Goal: Information Seeking & Learning: Learn about a topic

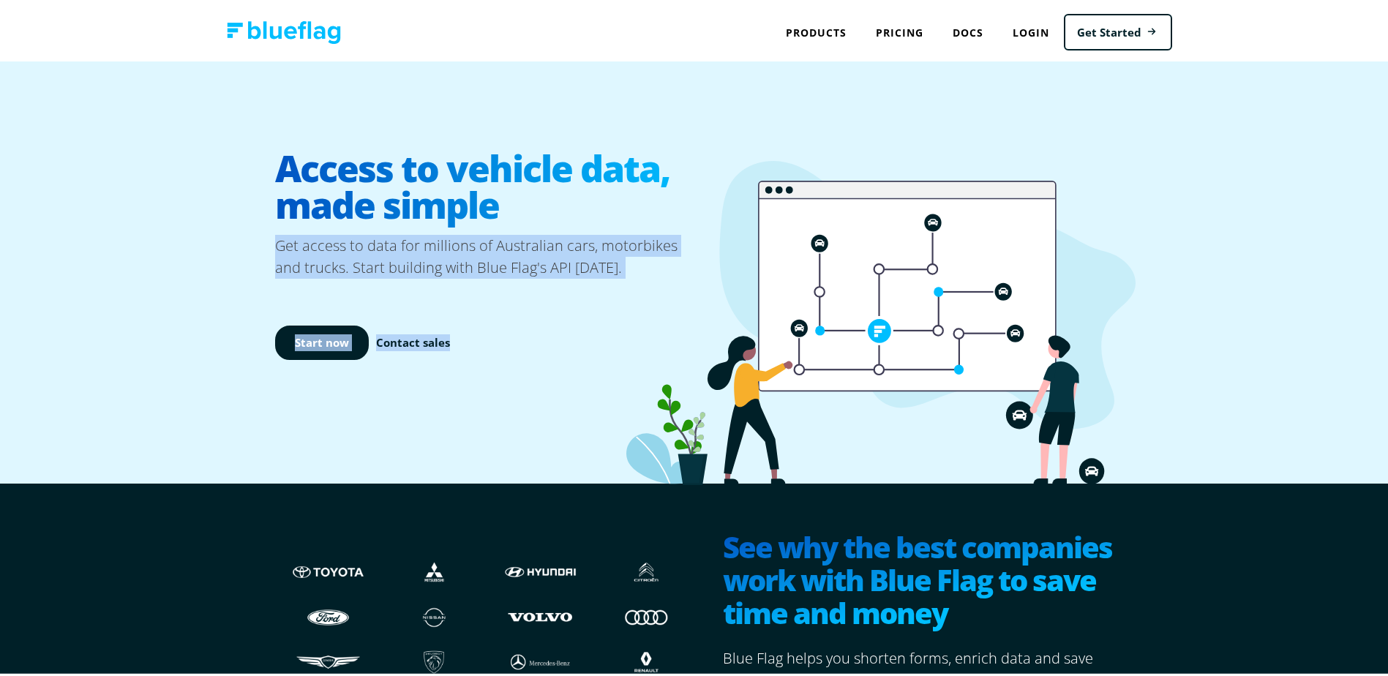
drag, startPoint x: 269, startPoint y: 237, endPoint x: 608, endPoint y: 276, distance: 341.8
click at [608, 276] on div "Access to vehicle data, made simple Get access to data for millions of Australi…" at bounding box center [700, 270] width 878 height 422
drag, startPoint x: 608, startPoint y: 276, endPoint x: 536, endPoint y: 454, distance: 192.0
click at [536, 454] on div "Access to vehicle data, made simple Get access to data for millions of Australi…" at bounding box center [700, 270] width 878 height 422
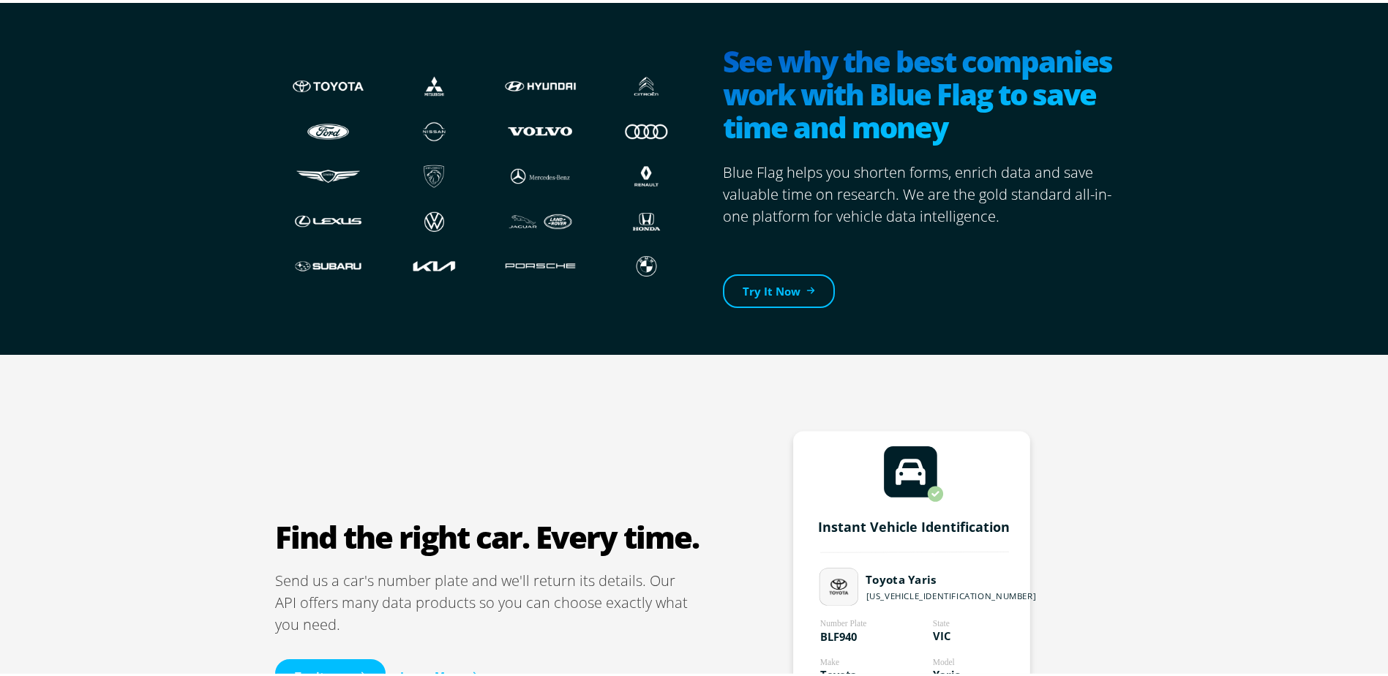
scroll to position [732, 0]
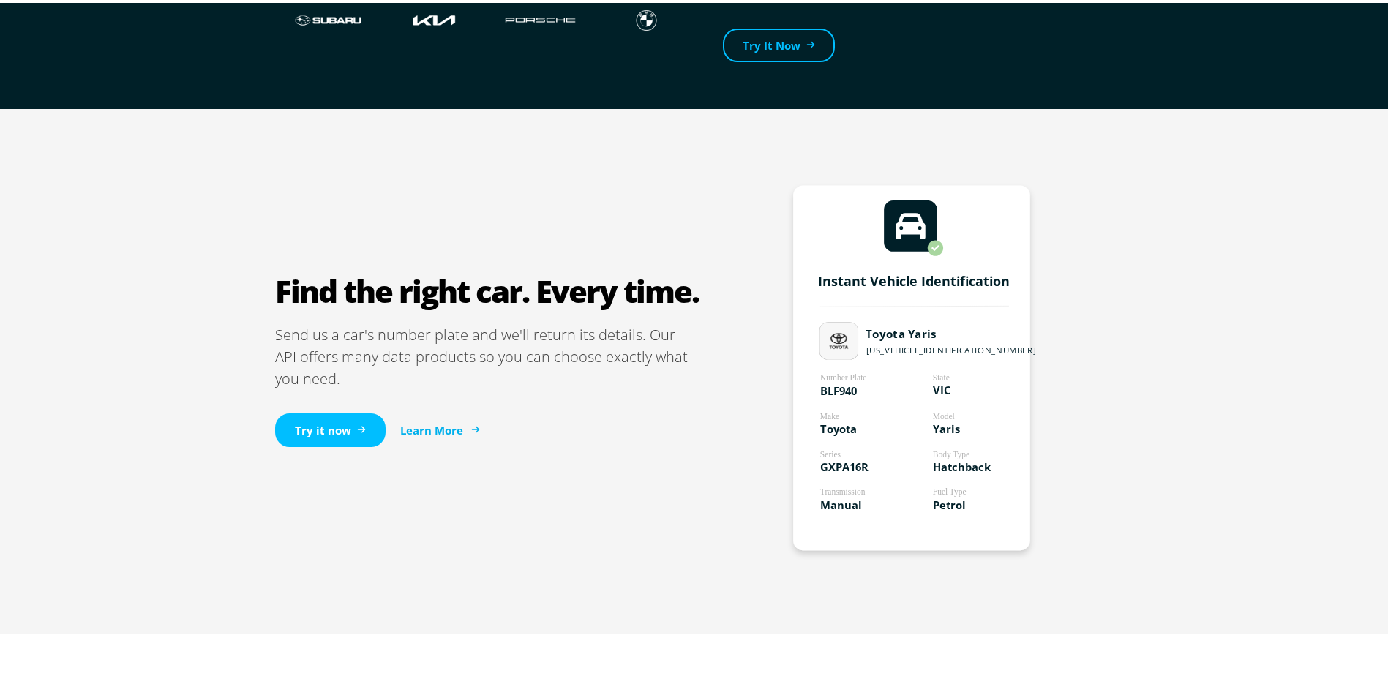
click at [431, 424] on link "Learn More" at bounding box center [439, 427] width 78 height 17
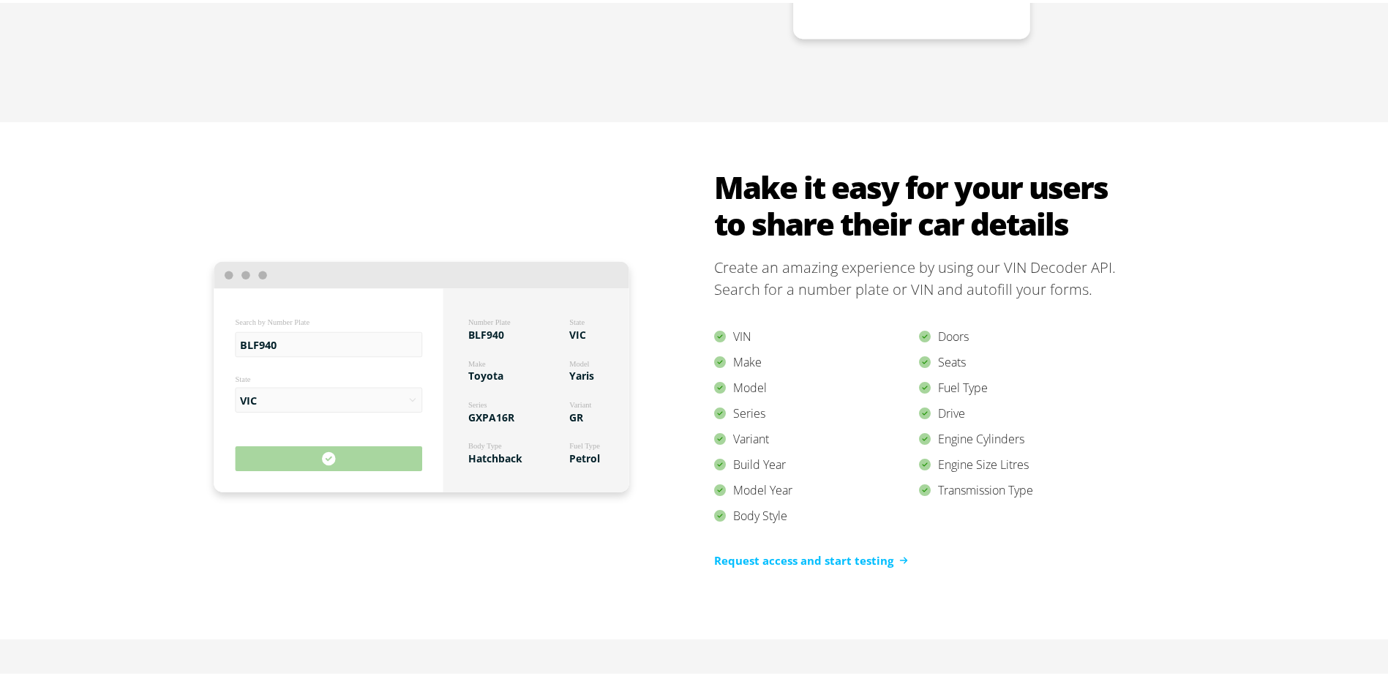
scroll to position [1244, 0]
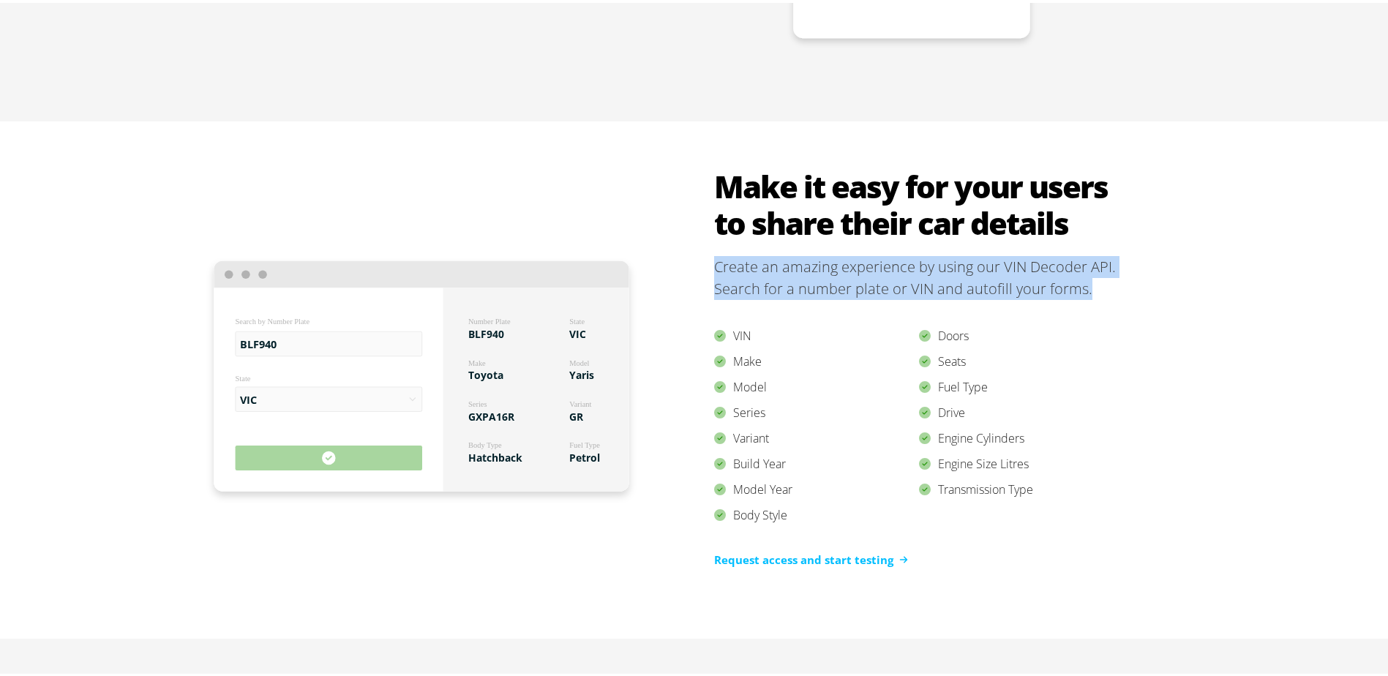
drag, startPoint x: 712, startPoint y: 264, endPoint x: 1103, endPoint y: 291, distance: 391.7
click at [1103, 291] on p "Create an amazing experience by using our VIN Decoder API. Search for a number …" at bounding box center [919, 275] width 410 height 44
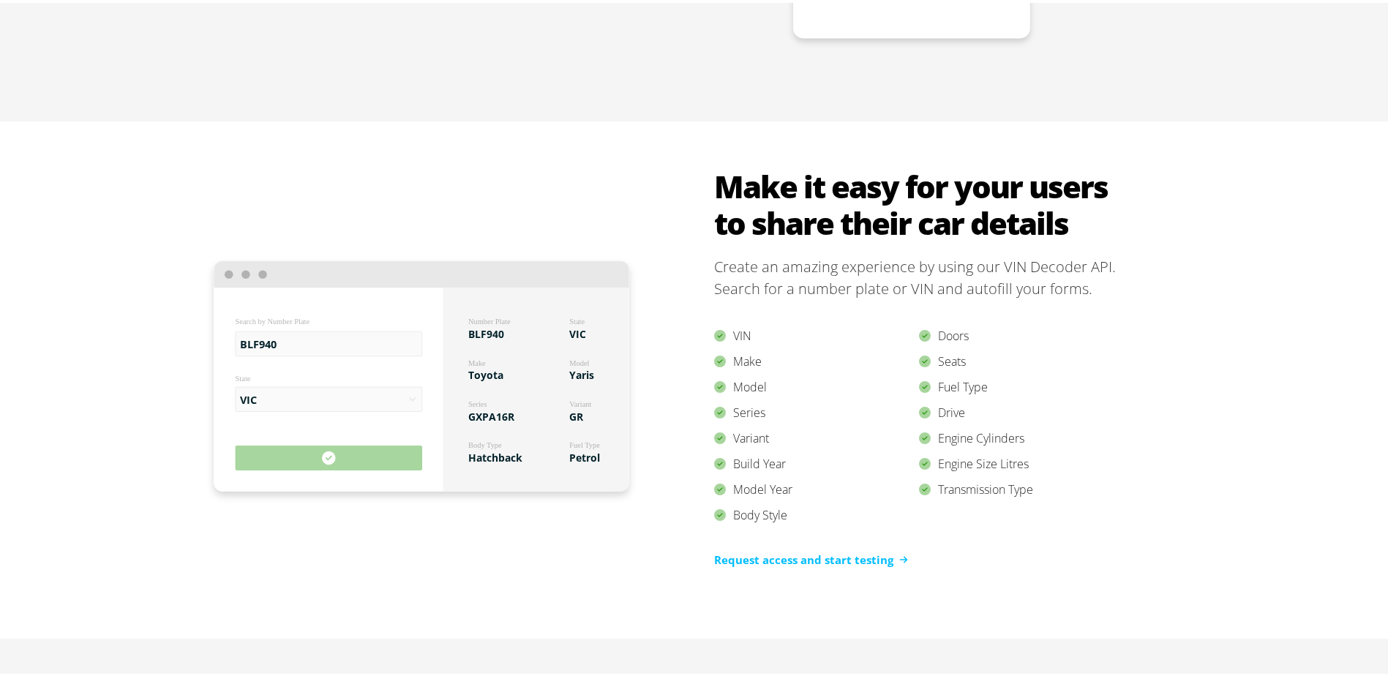
drag, startPoint x: 1103, startPoint y: 291, endPoint x: 1074, endPoint y: 340, distance: 56.5
click at [1074, 340] on div "Doors" at bounding box center [1021, 334] width 205 height 26
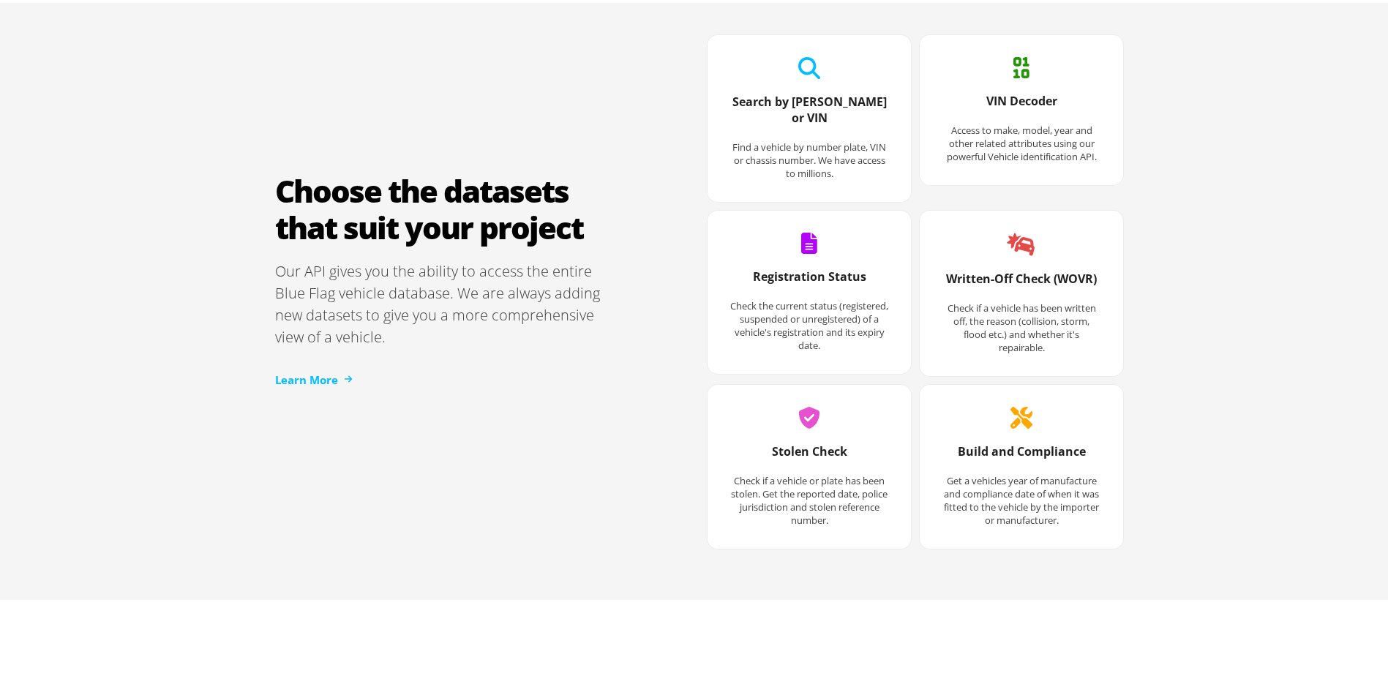
scroll to position [1903, 0]
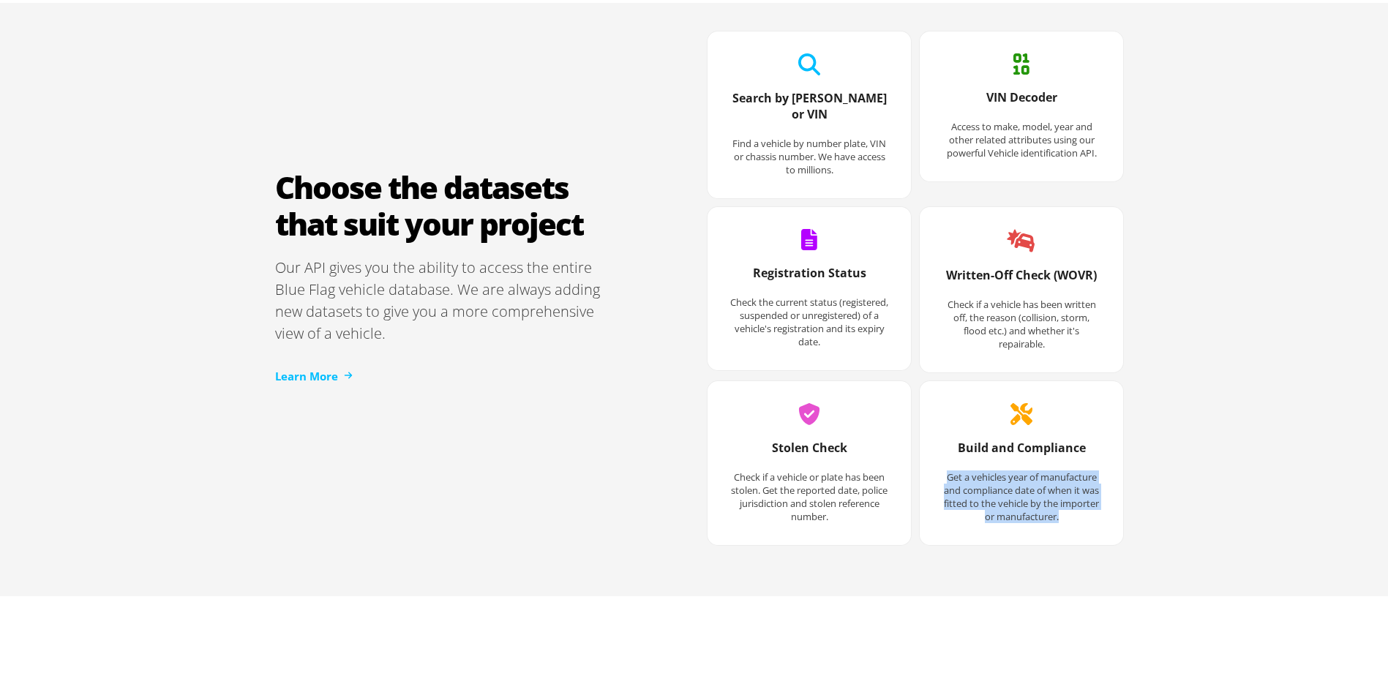
drag, startPoint x: 939, startPoint y: 459, endPoint x: 1120, endPoint y: 501, distance: 186.4
click at [1120, 501] on div "Choose the datasets that suit your project Our API gives you the ability to acc…" at bounding box center [700, 285] width 878 height 616
click at [990, 468] on p "Get a vehicles year of manufacture and compliance date of when it was fitted to…" at bounding box center [1022, 494] width 160 height 53
drag, startPoint x: 751, startPoint y: 253, endPoint x: 885, endPoint y: 251, distance: 133.9
click at [885, 251] on div "Registration Status Check the current status (registered, suspended or unregist…" at bounding box center [809, 303] width 189 height 113
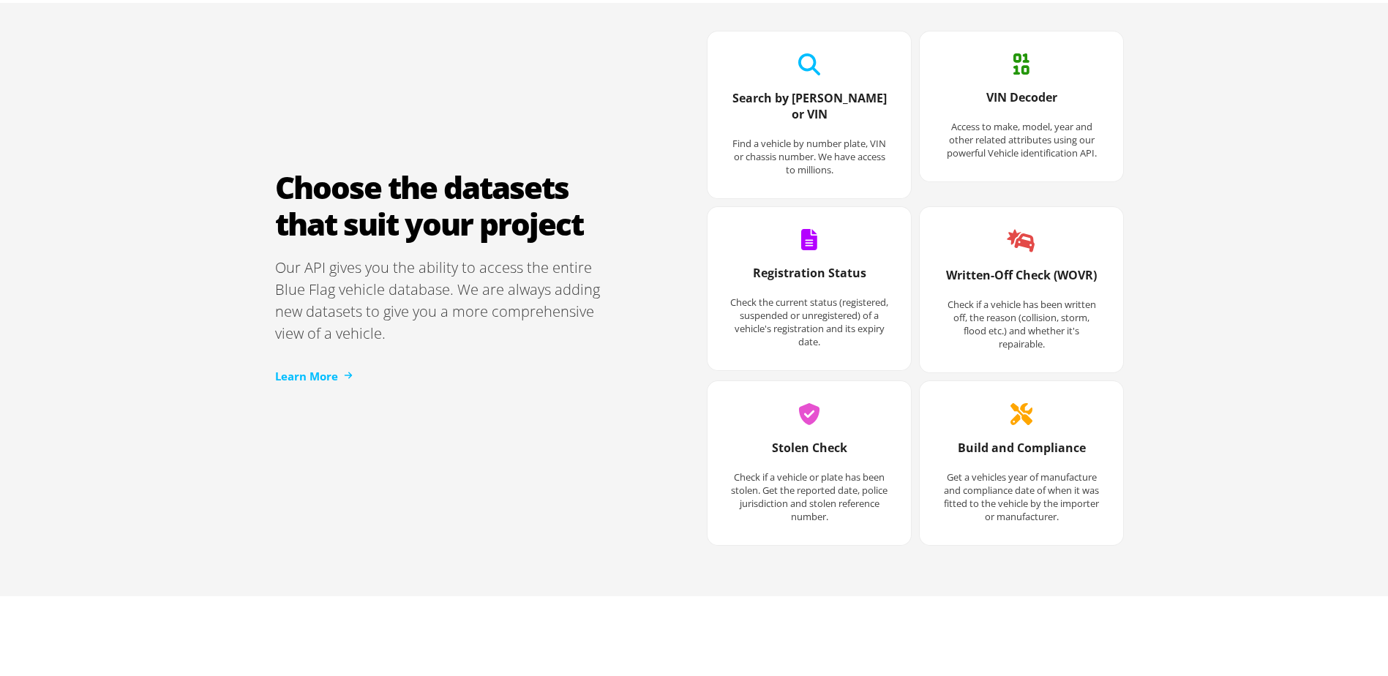
drag, startPoint x: 885, startPoint y: 251, endPoint x: 793, endPoint y: 297, distance: 102.4
click at [793, 297] on p "Check the current status (registered, suspended or unregistered) of a vehicle's…" at bounding box center [810, 319] width 160 height 53
drag, startPoint x: 749, startPoint y: 284, endPoint x: 877, endPoint y: 325, distance: 135.2
click at [877, 325] on p "Check the current status (registered, suspended or unregistered) of a vehicle's…" at bounding box center [810, 319] width 160 height 53
drag, startPoint x: 877, startPoint y: 325, endPoint x: 760, endPoint y: 235, distance: 147.7
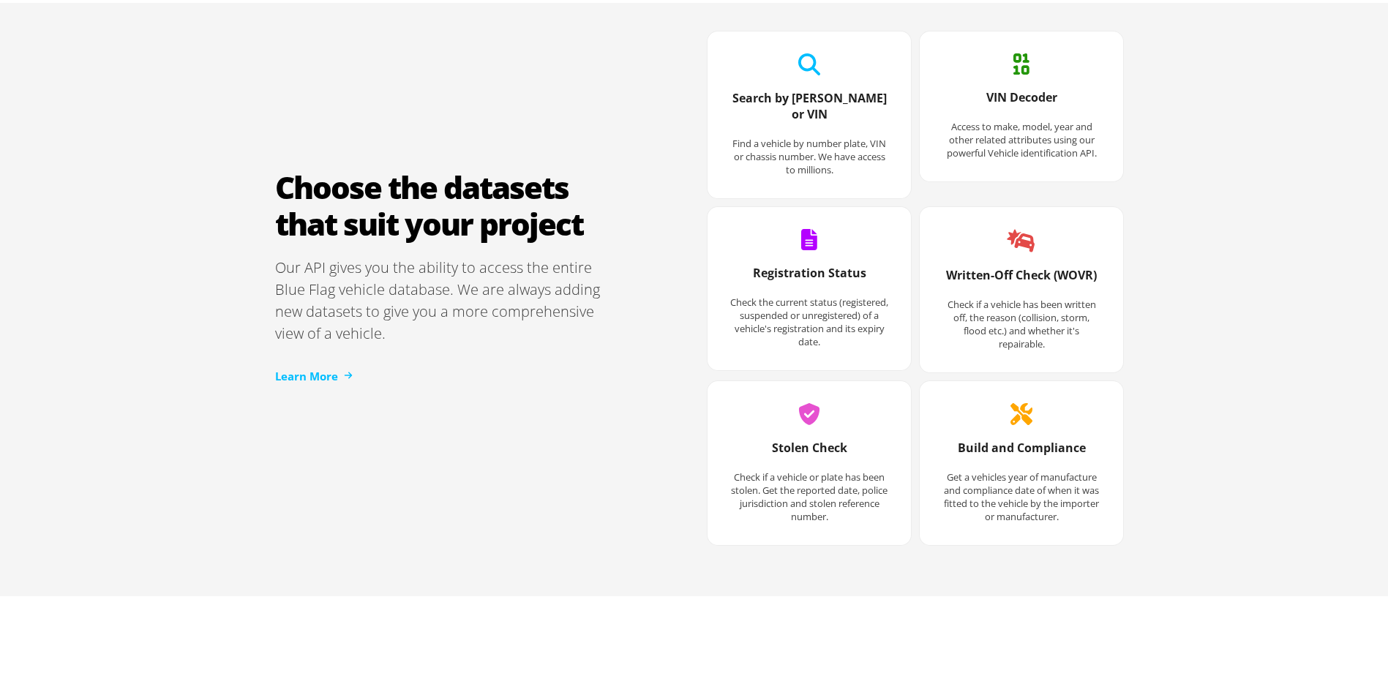
click at [760, 247] on div "Registration Status Check the current status (registered, suspended or unregist…" at bounding box center [809, 303] width 189 height 113
click at [765, 138] on p "Find a vehicle by number plate, VIN or chassis number. We have access to millio…" at bounding box center [810, 154] width 160 height 40
click at [815, 134] on p "Find a vehicle by number plate, VIN or chassis number. We have access to millio…" at bounding box center [810, 154] width 160 height 40
drag, startPoint x: 815, startPoint y: 130, endPoint x: 831, endPoint y: 158, distance: 31.8
click at [831, 158] on div "Search by Rego or VIN Find a vehicle by number plate, VIN or chassis number. We…" at bounding box center [809, 130] width 189 height 116
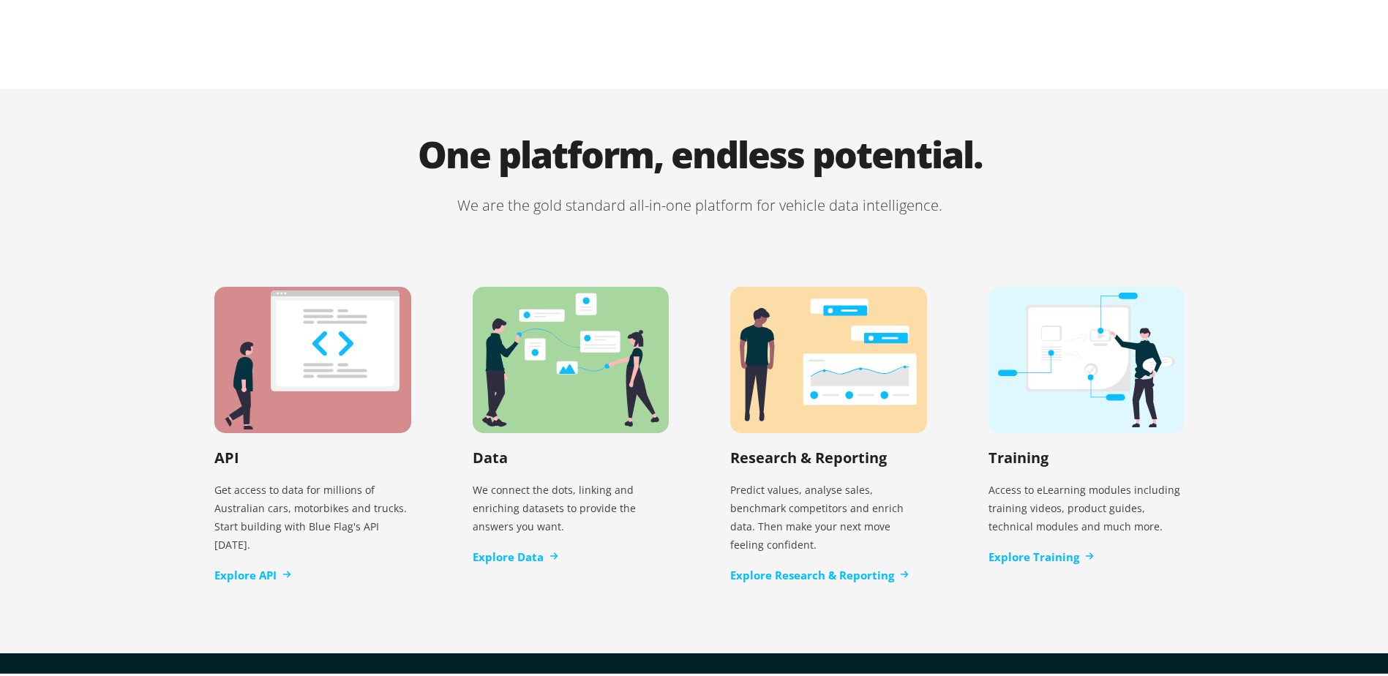
scroll to position [2781, 0]
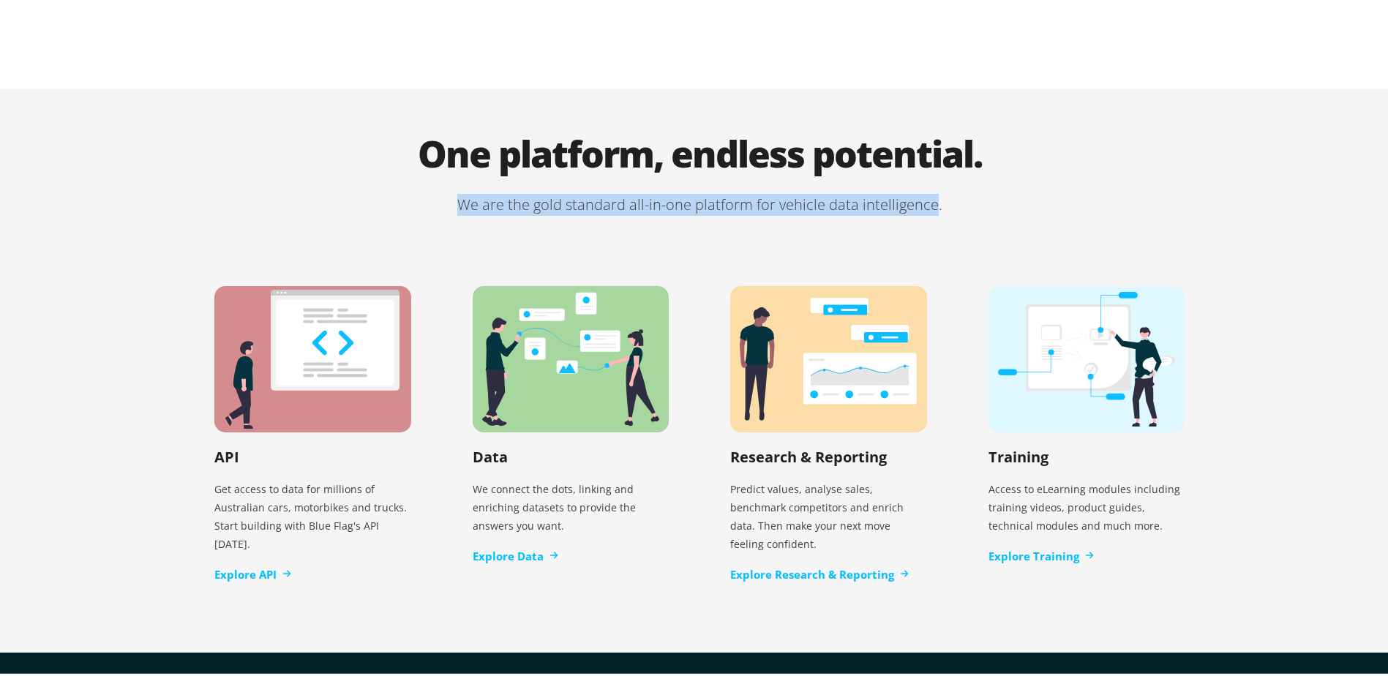
drag, startPoint x: 459, startPoint y: 188, endPoint x: 926, endPoint y: 190, distance: 466.9
click at [926, 191] on p "We are the gold standard all-in-one platform for vehicle data intelligence." at bounding box center [700, 202] width 1032 height 22
click at [323, 191] on p "We are the gold standard all-in-one platform for vehicle data intelligence." at bounding box center [700, 202] width 1032 height 22
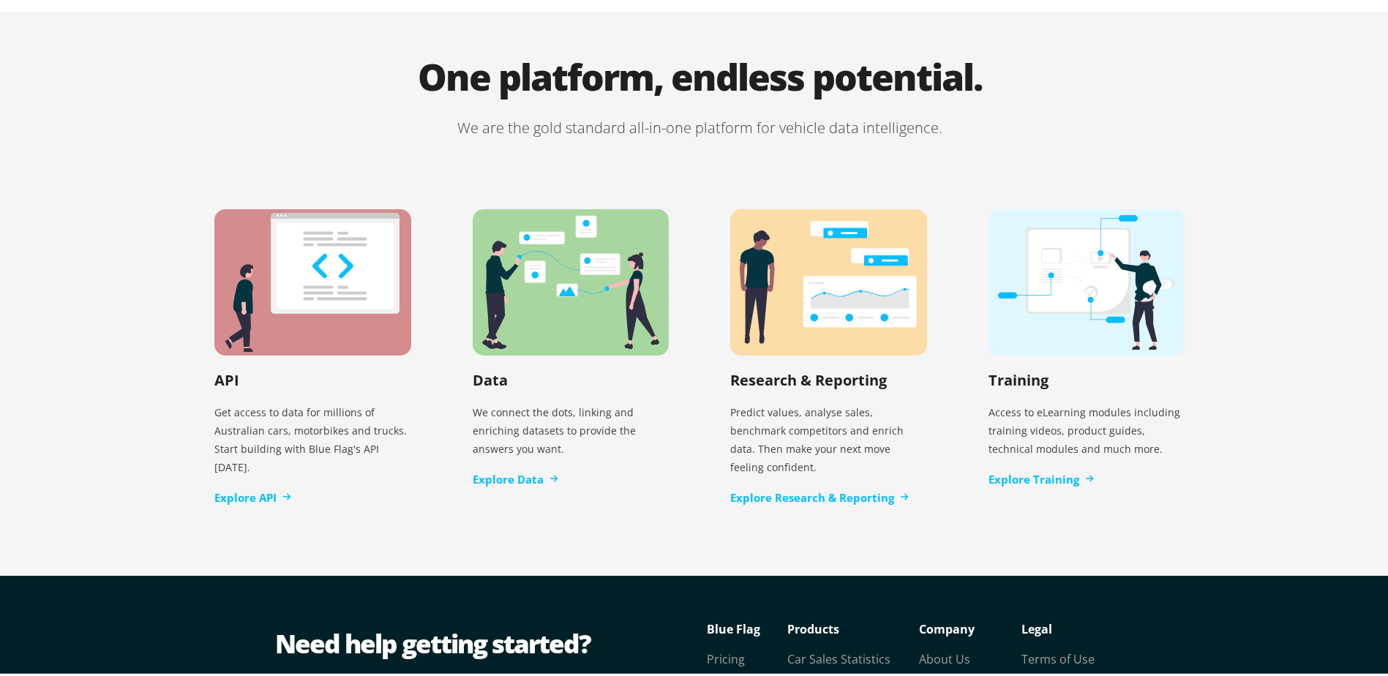
scroll to position [2984, 0]
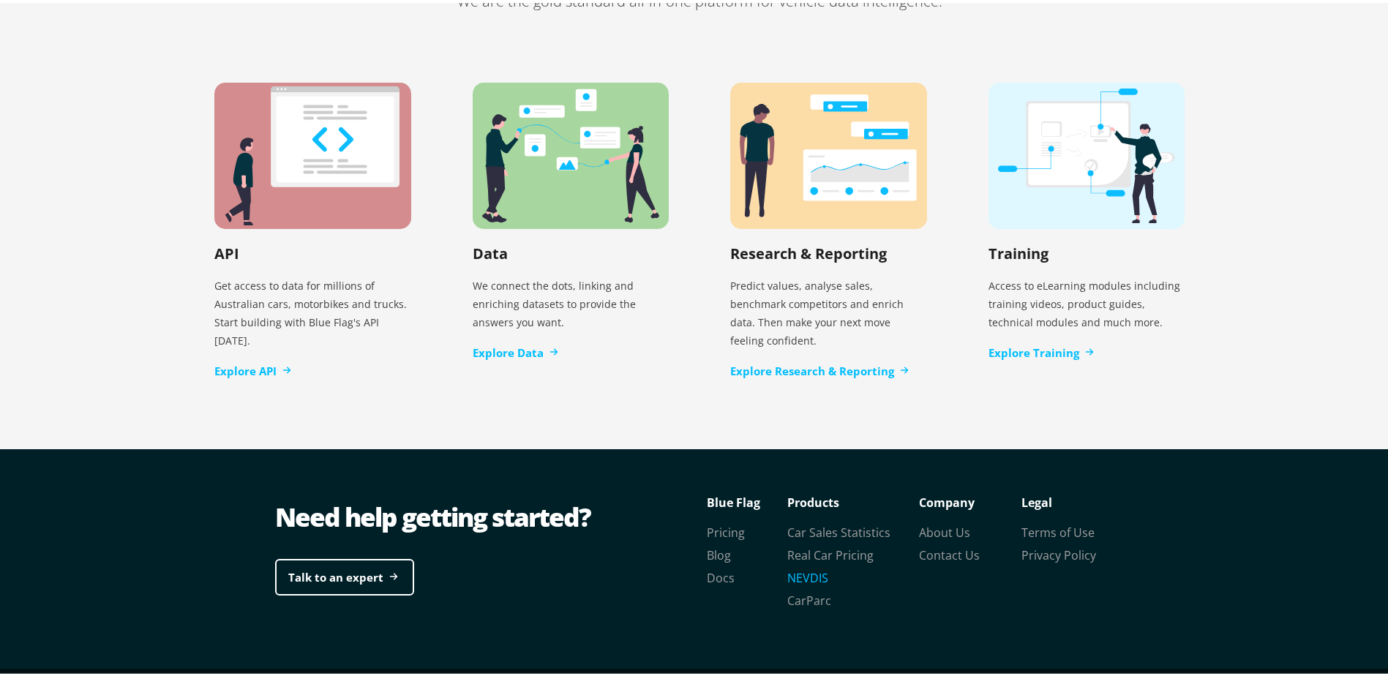
click at [810, 567] on link "NEVDIS" at bounding box center [807, 575] width 41 height 16
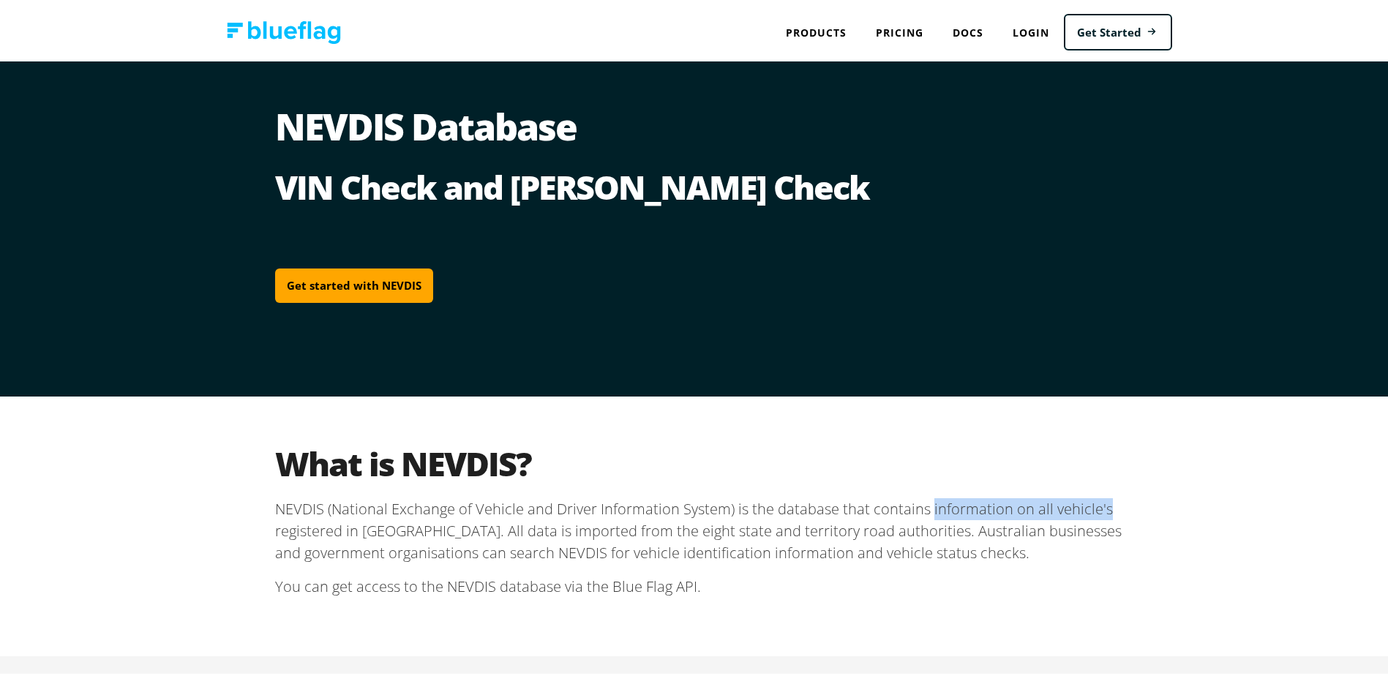
drag, startPoint x: 921, startPoint y: 507, endPoint x: 1122, endPoint y: 508, distance: 201.3
click at [1122, 508] on div "What is NEVDIS? NEVDIS (National Exchange of Vehicle and Driver Information Sys…" at bounding box center [700, 524] width 878 height 260
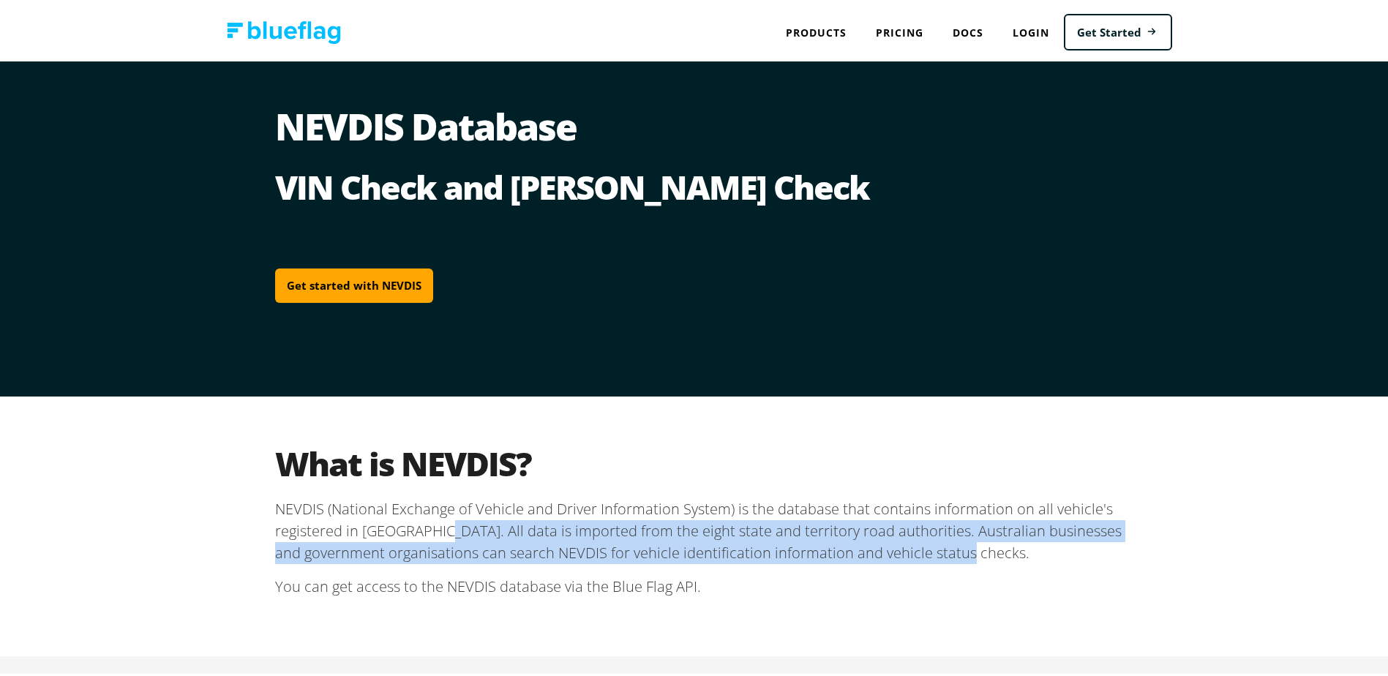
drag, startPoint x: 424, startPoint y: 530, endPoint x: 1071, endPoint y: 539, distance: 647.0
click at [1071, 539] on p "NEVDIS (National Exchange of Vehicle and Driver Information System) is the data…" at bounding box center [699, 528] width 849 height 66
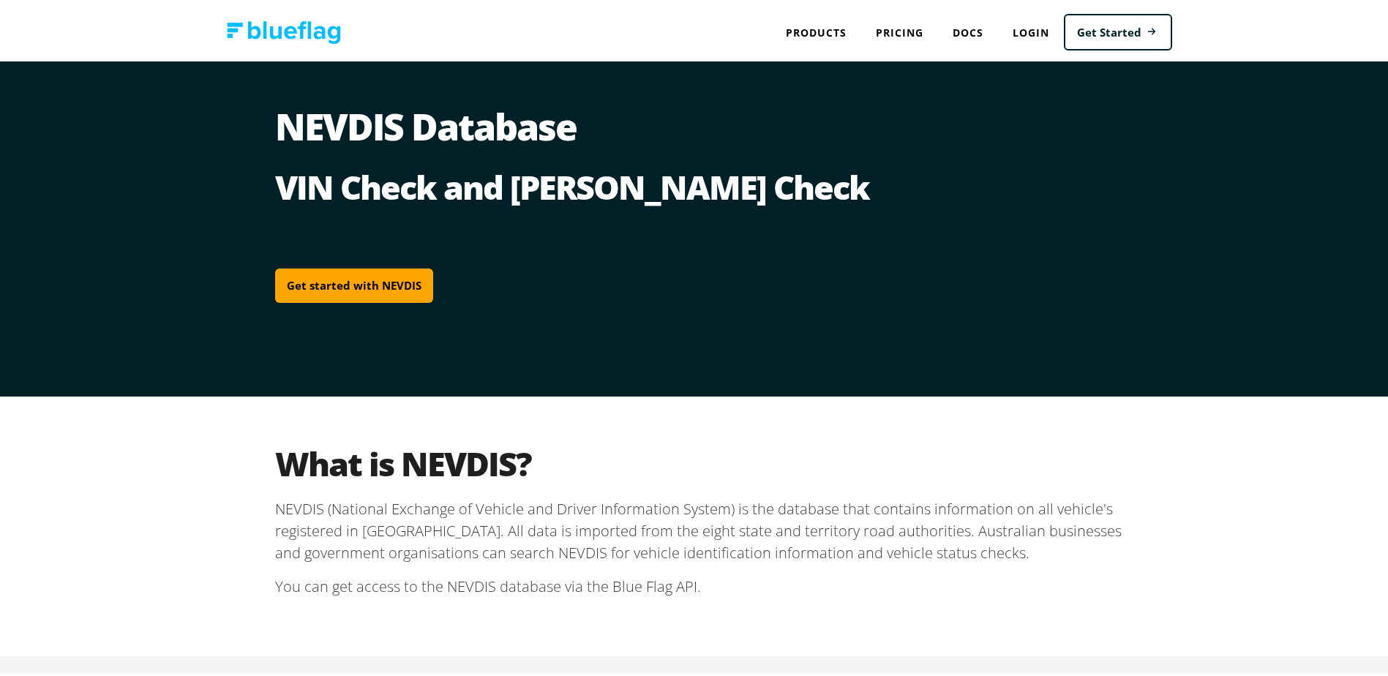
click at [959, 478] on h2 "What is NEVDIS?" at bounding box center [699, 461] width 849 height 40
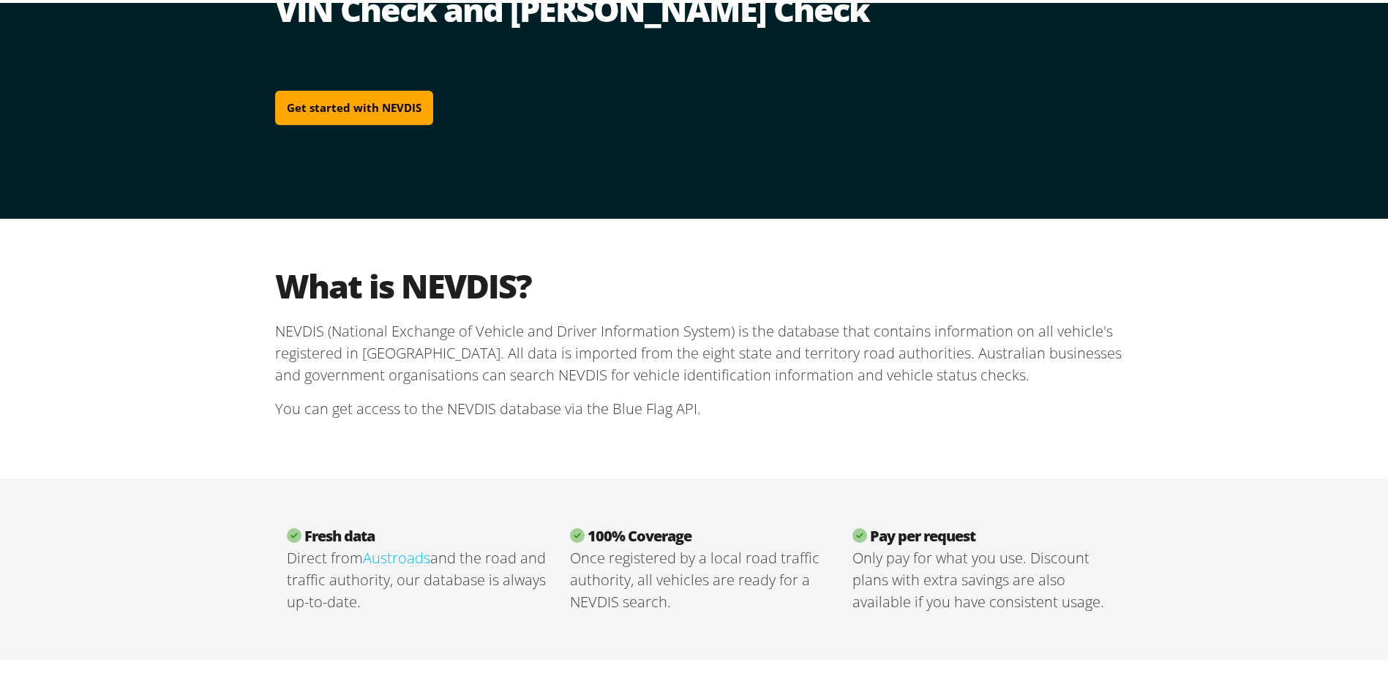
scroll to position [220, 0]
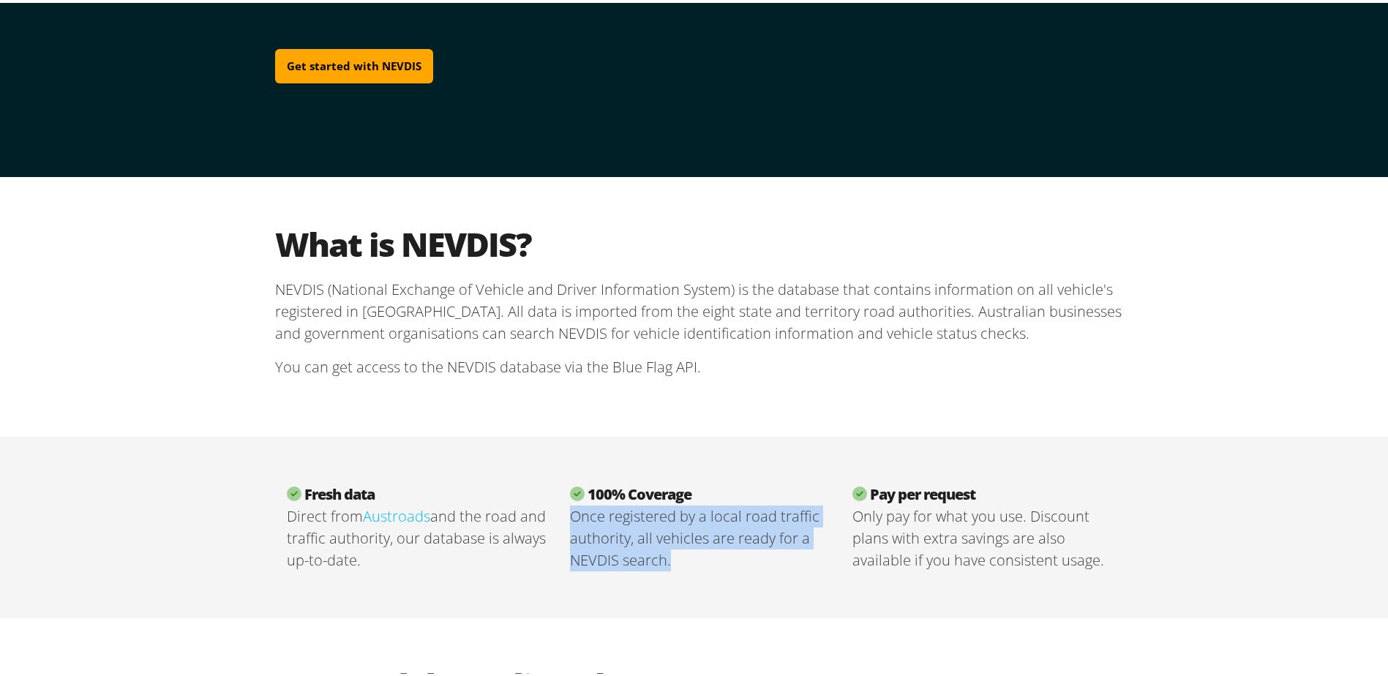
drag, startPoint x: 569, startPoint y: 514, endPoint x: 700, endPoint y: 551, distance: 135.3
click at [700, 551] on p "Once registered by a local road traffic authority, all vehicles are ready for a…" at bounding box center [700, 536] width 260 height 66
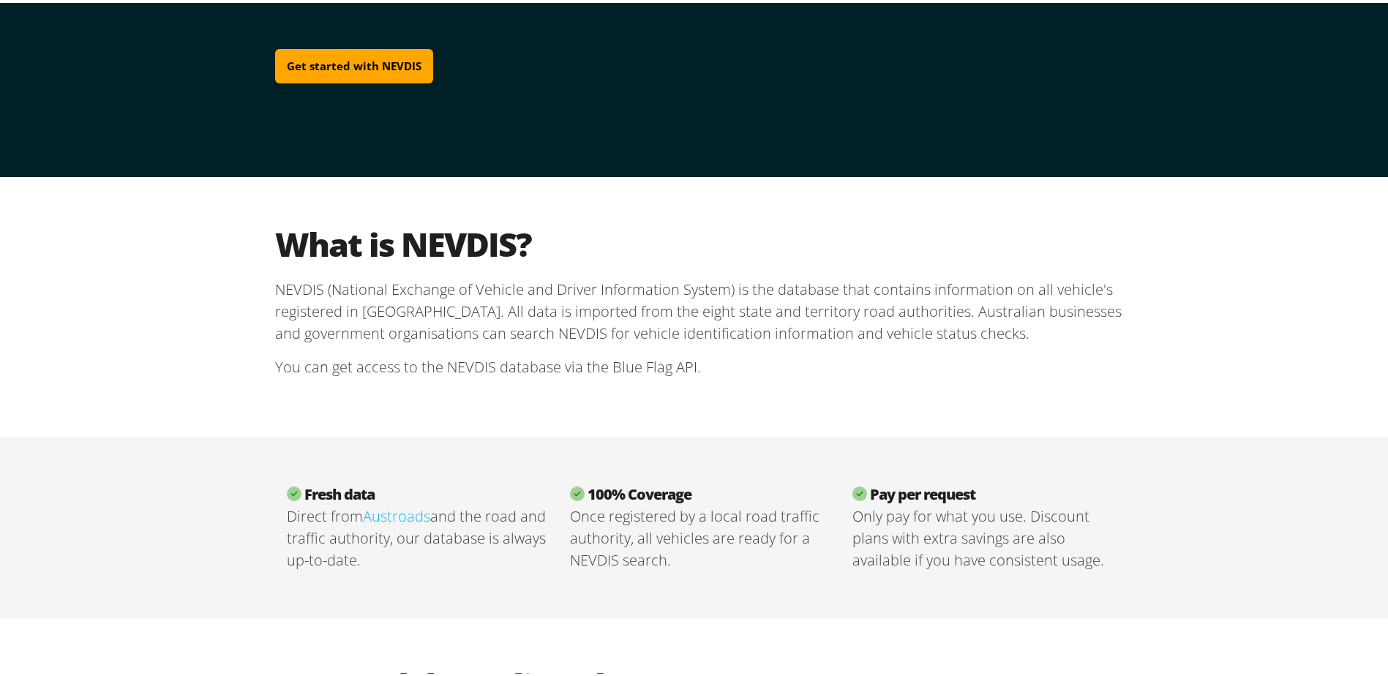
drag, startPoint x: 700, startPoint y: 551, endPoint x: 897, endPoint y: 408, distance: 243.7
click at [897, 408] on div "What is NEVDIS? NEVDIS (National Exchange of Vehicle and Driver Information Sys…" at bounding box center [700, 304] width 878 height 260
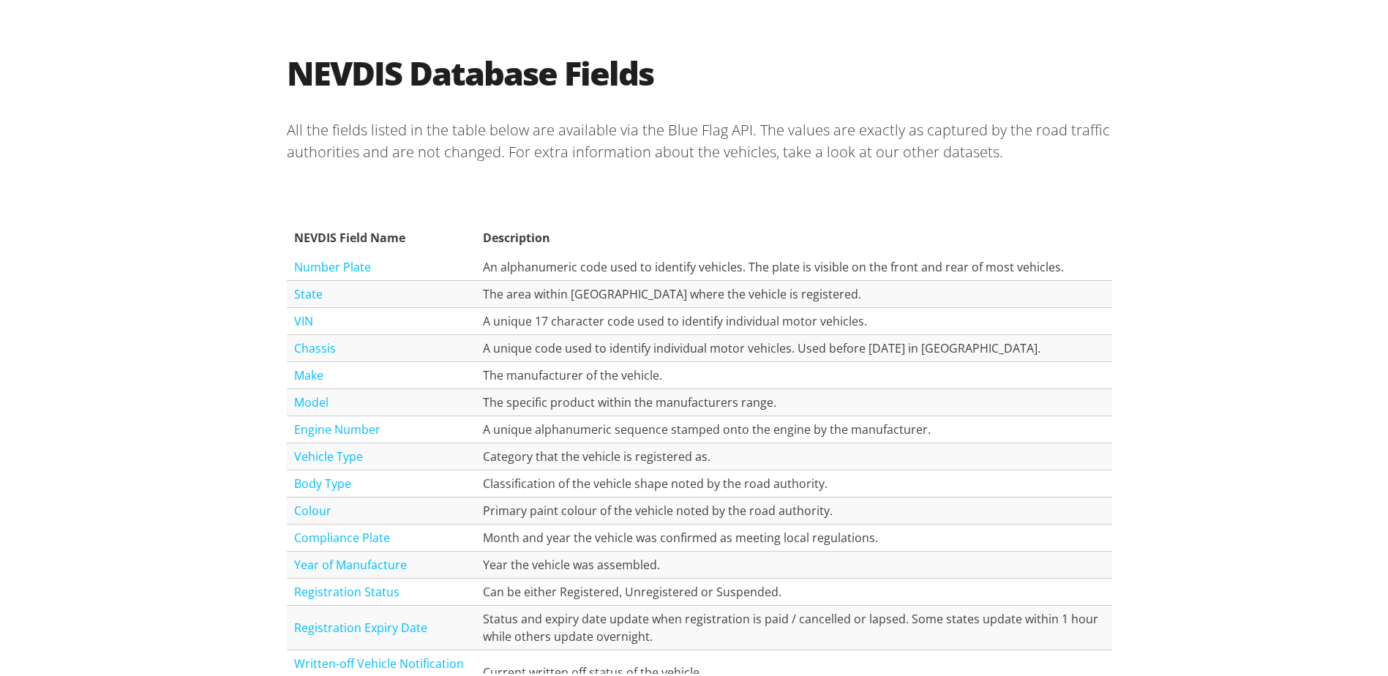
scroll to position [1537, 0]
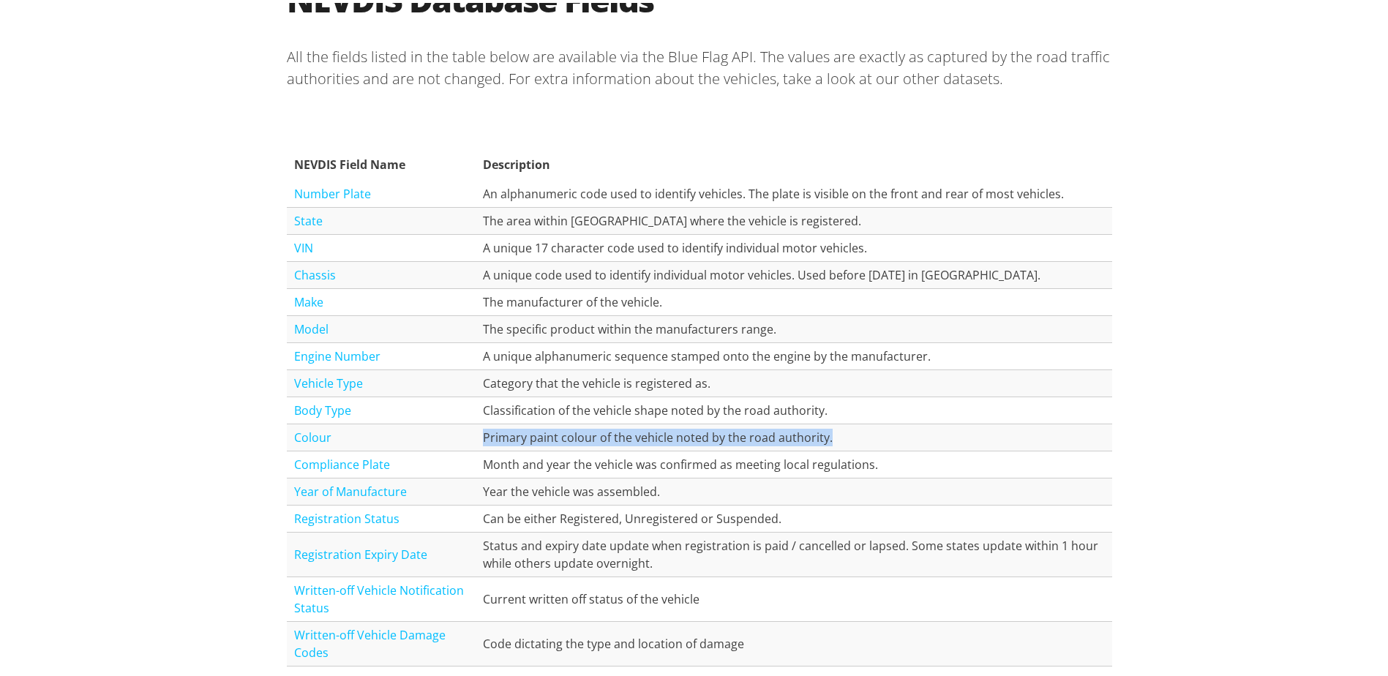
drag, startPoint x: 480, startPoint y: 434, endPoint x: 870, endPoint y: 443, distance: 390.2
click at [870, 443] on td "Primary paint colour of the vehicle noted by the road authority." at bounding box center [794, 435] width 637 height 27
click at [499, 407] on td "Classification of the vehicle shape noted by the road authority." at bounding box center [794, 407] width 637 height 27
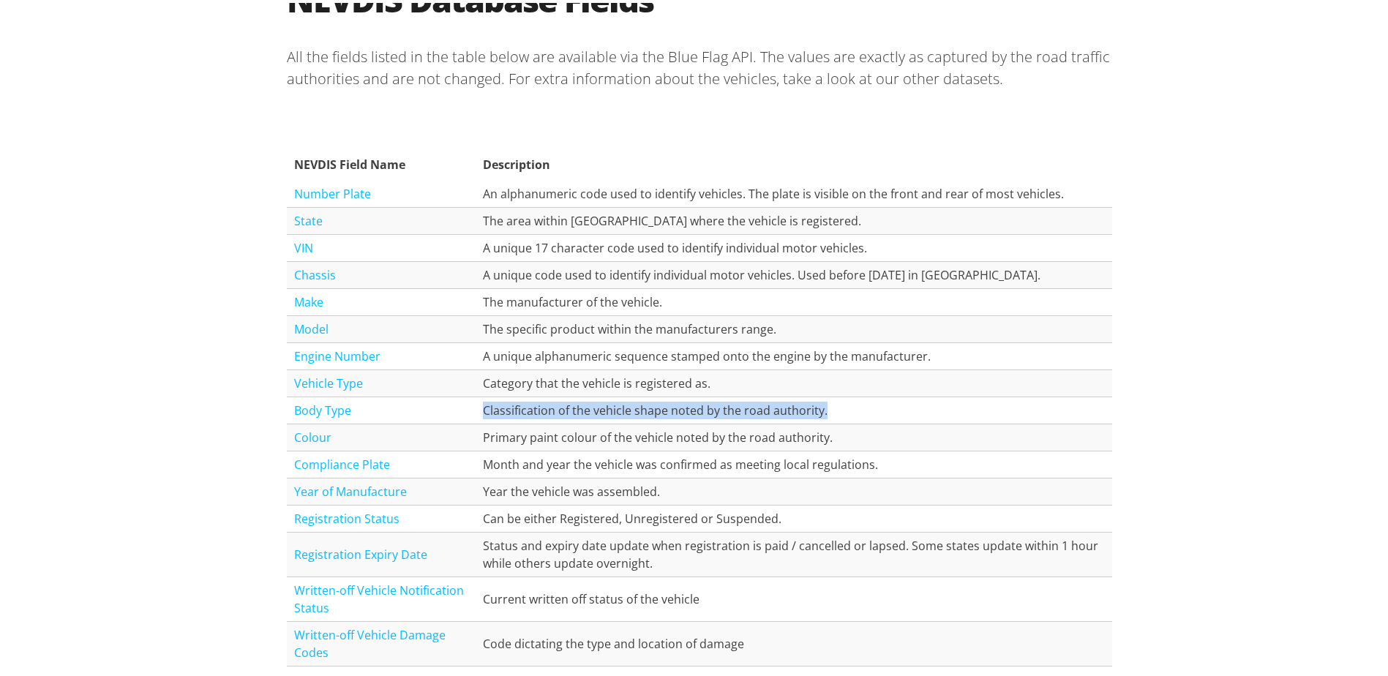
drag, startPoint x: 479, startPoint y: 407, endPoint x: 865, endPoint y: 412, distance: 385.7
click at [865, 412] on td "Classification of the vehicle shape noted by the road authority." at bounding box center [794, 407] width 637 height 27
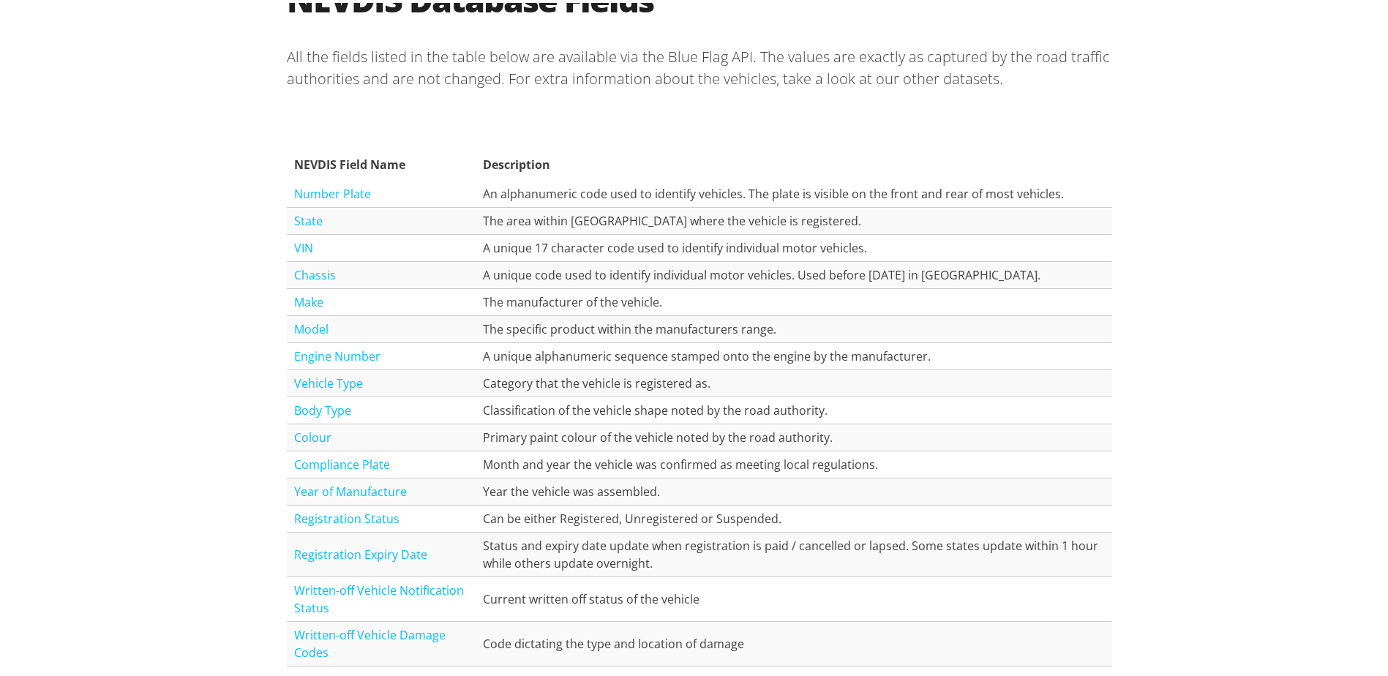
click at [569, 381] on td "Category that the vehicle is registered as." at bounding box center [794, 380] width 637 height 27
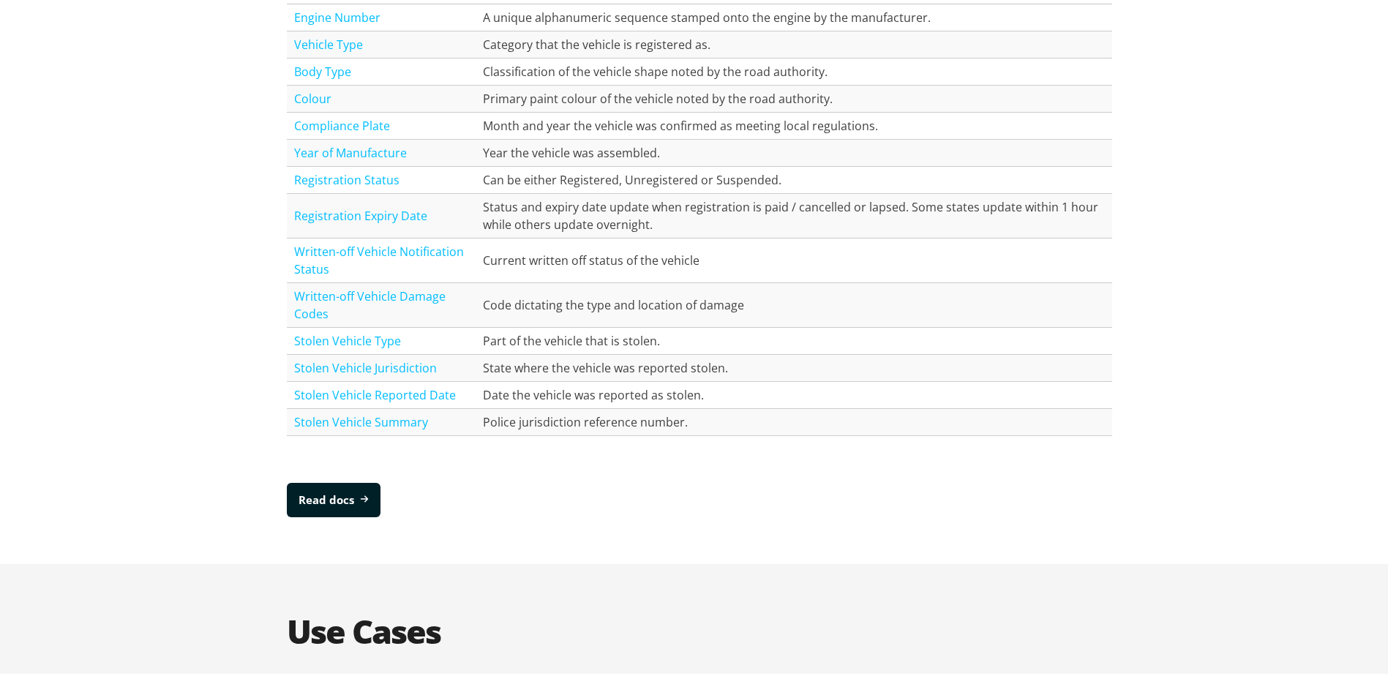
scroll to position [2122, 0]
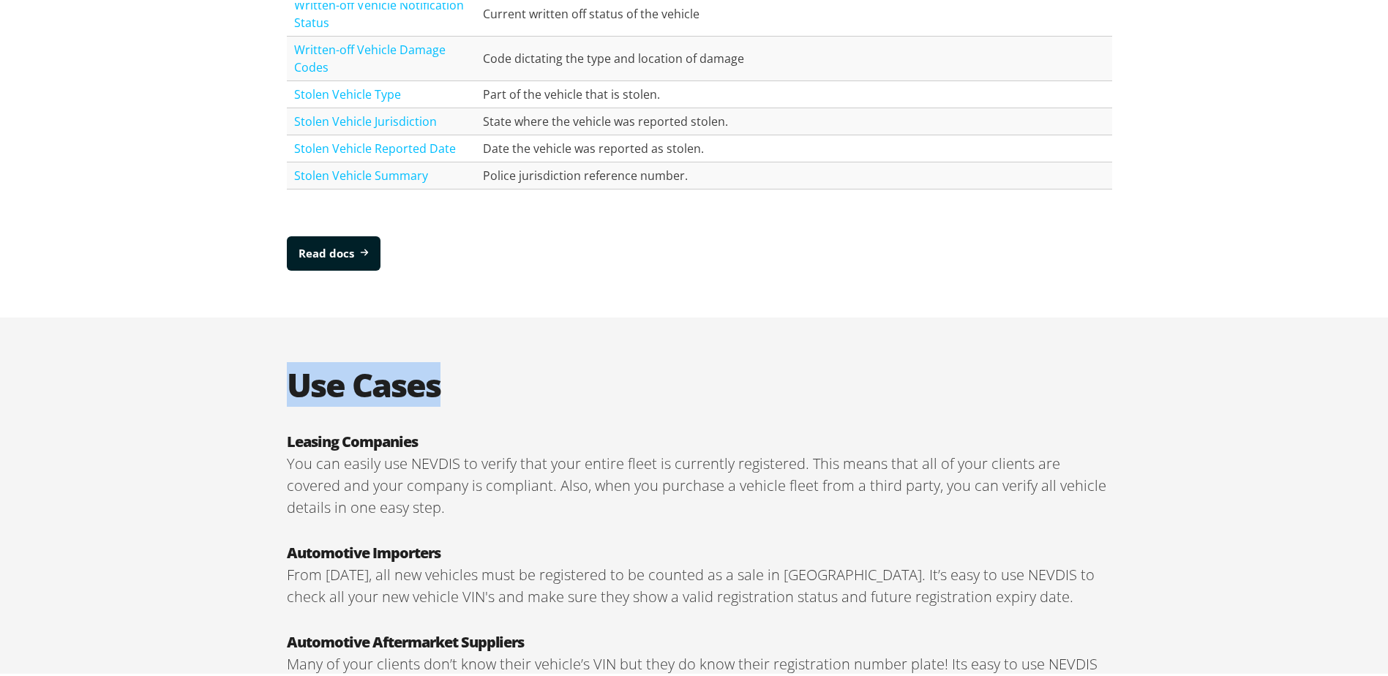
drag, startPoint x: 350, startPoint y: 383, endPoint x: 517, endPoint y: 378, distance: 167.7
click at [517, 378] on h2 "Use Cases" at bounding box center [700, 382] width 826 height 40
drag, startPoint x: 517, startPoint y: 378, endPoint x: 725, endPoint y: 387, distance: 207.3
click at [725, 386] on h2 "Use Cases" at bounding box center [700, 382] width 826 height 40
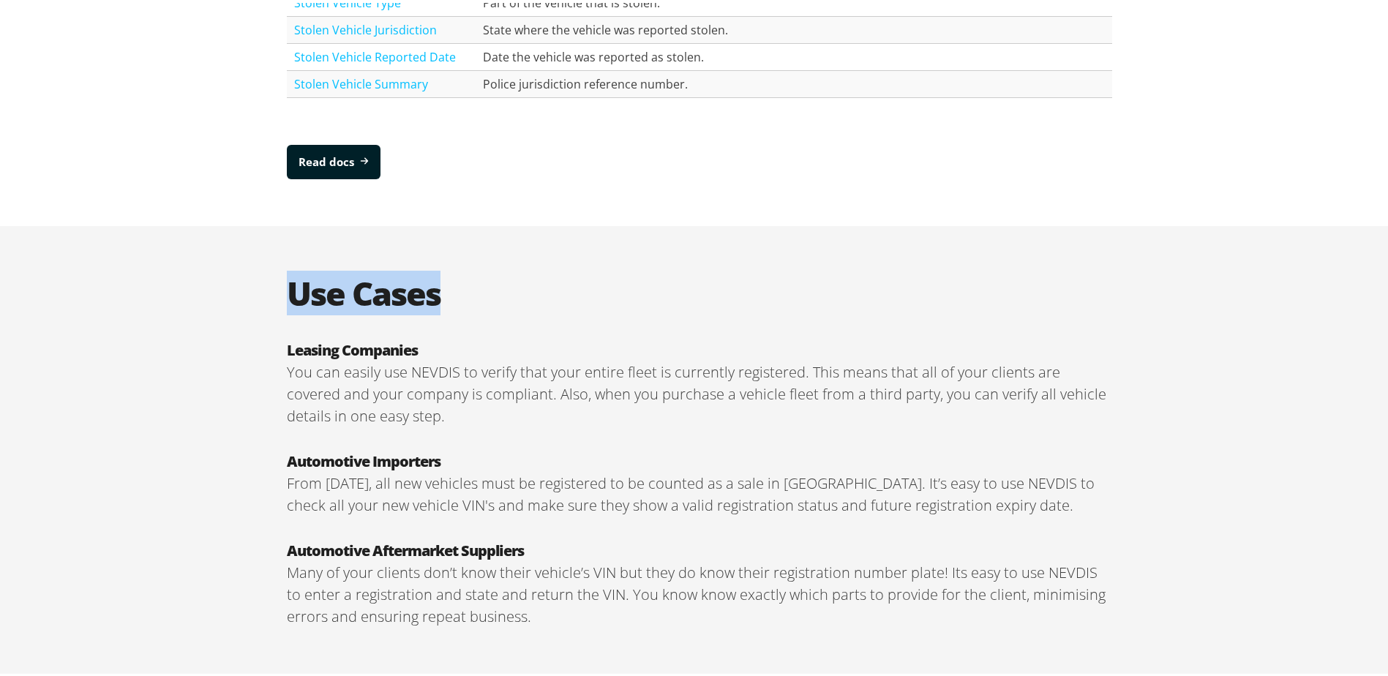
scroll to position [1976, 0]
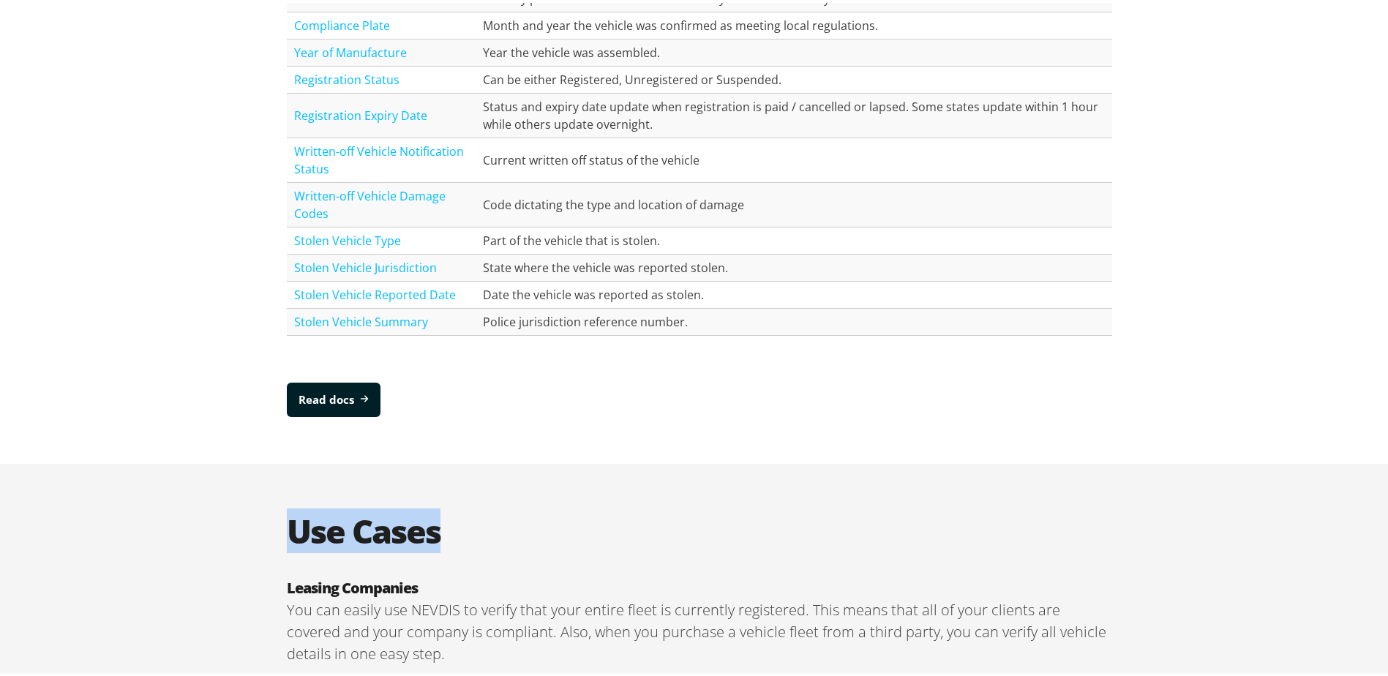
click at [473, 525] on h2 "Use Cases" at bounding box center [700, 528] width 826 height 40
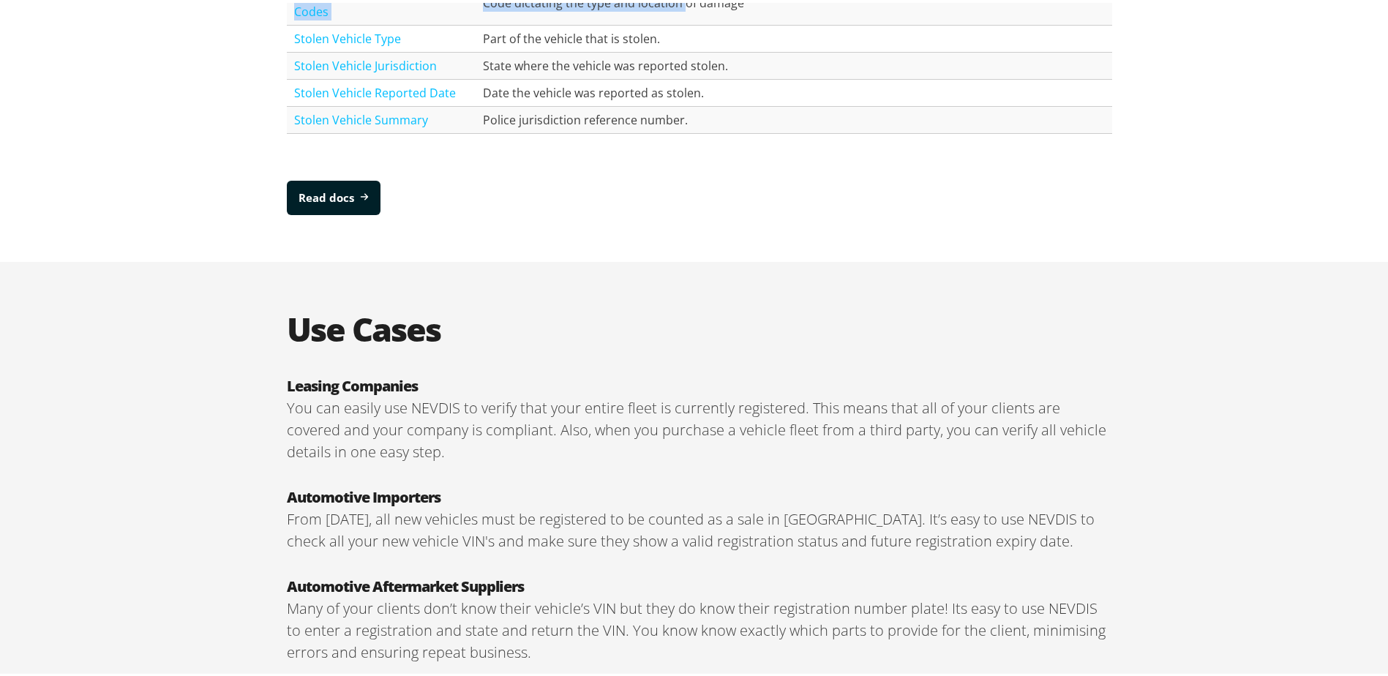
scroll to position [2132, 0]
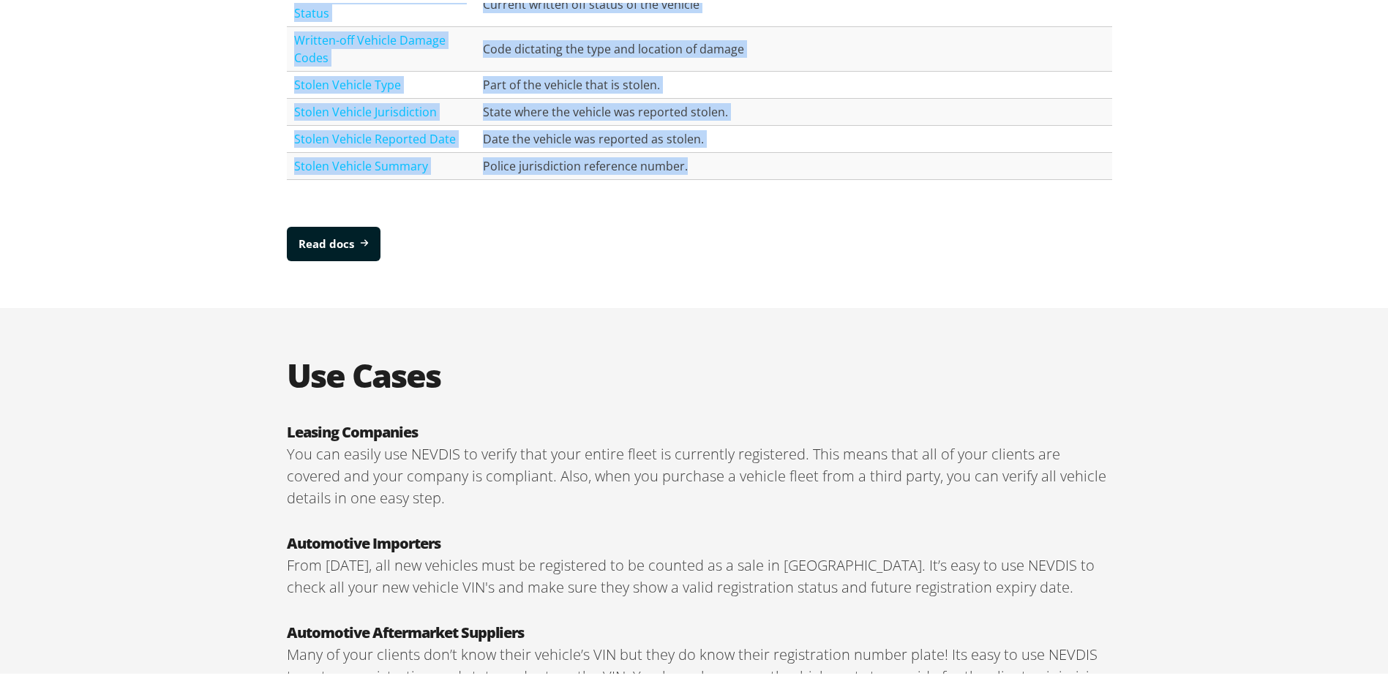
drag, startPoint x: 289, startPoint y: 16, endPoint x: 834, endPoint y: 175, distance: 567.2
copy table "NEVDIS Field Name Description Number Plate An alphanumeric code used to identif…"
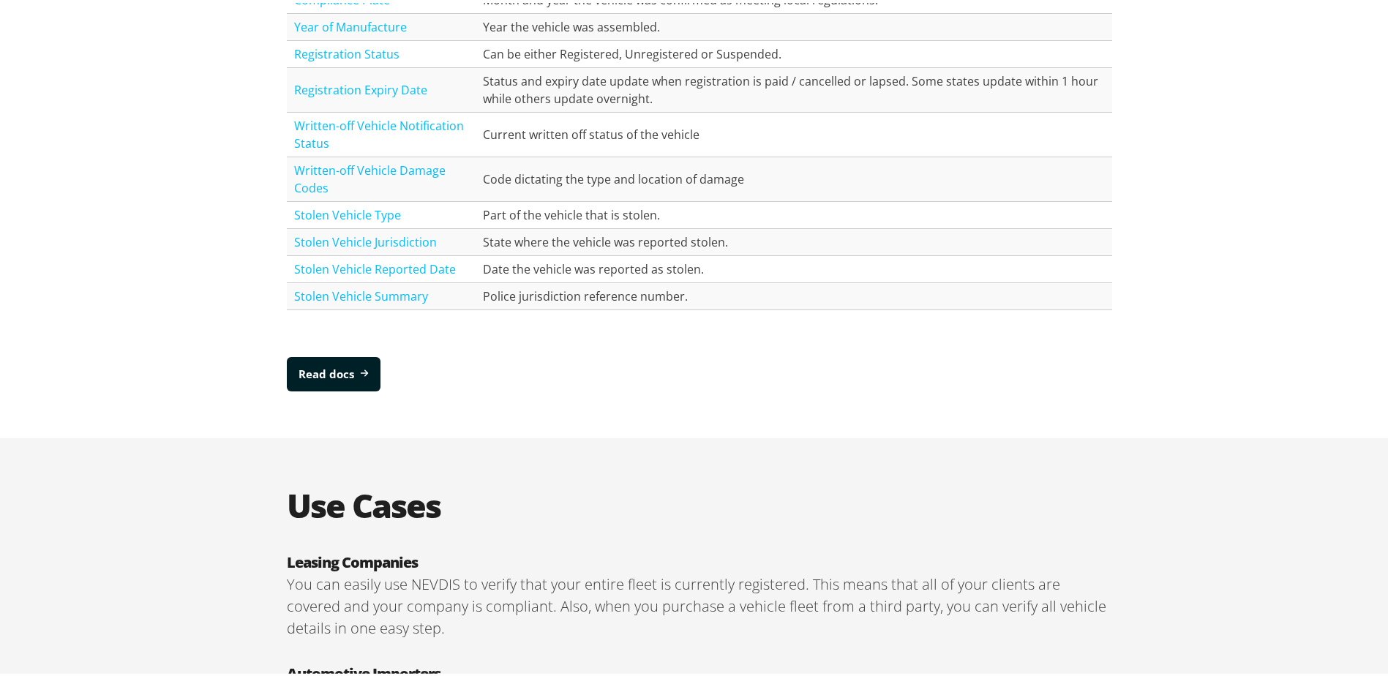
scroll to position [1546, 0]
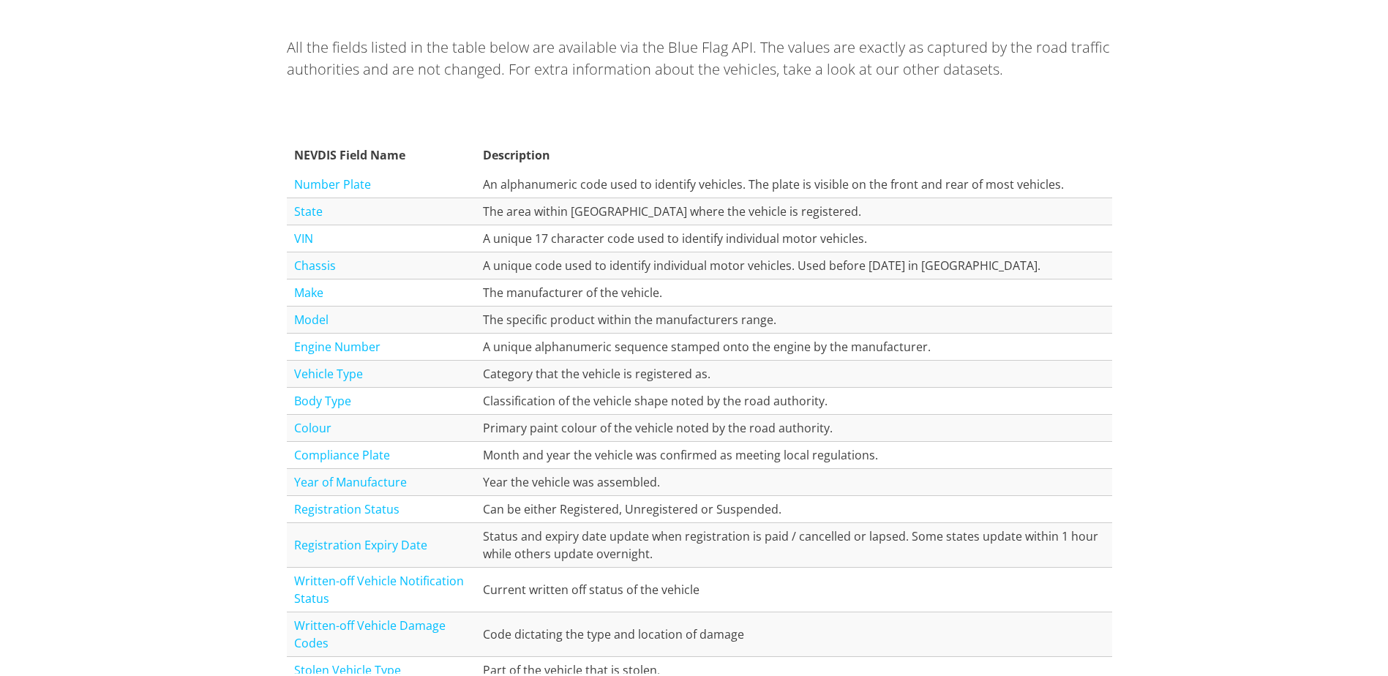
click at [337, 176] on link "Number Plate" at bounding box center [332, 181] width 77 height 16
